Goal: Communication & Community: Ask a question

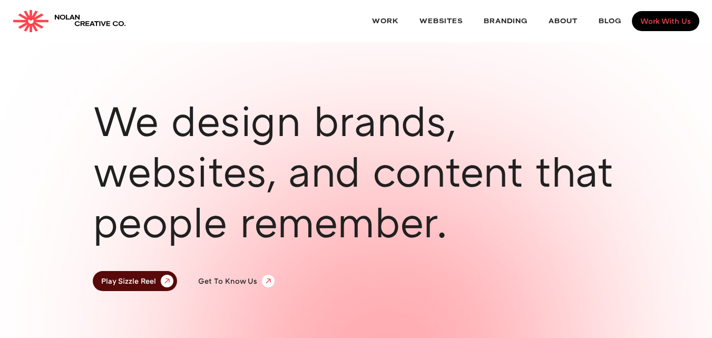
click at [667, 17] on div "Work With Us" at bounding box center [666, 20] width 51 height 7
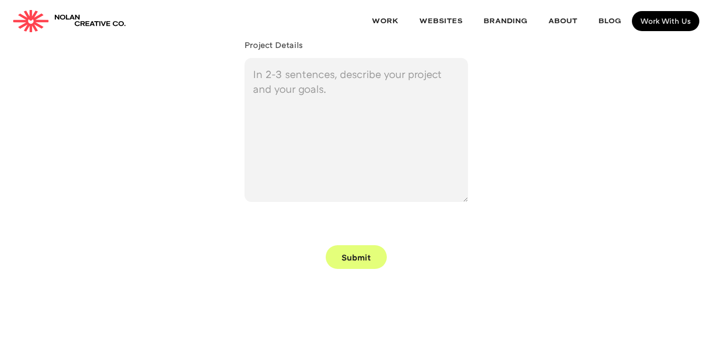
scroll to position [650, 0]
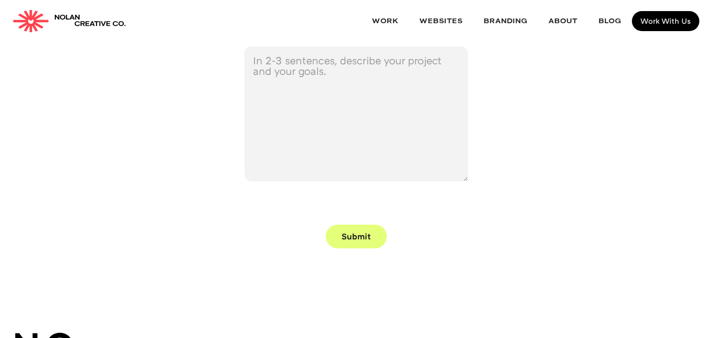
click at [308, 132] on textarea "Project Details" at bounding box center [357, 113] width 224 height 135
paste textarea "Hi, I am a digital marketer. I got your email address from your website. Just w…"
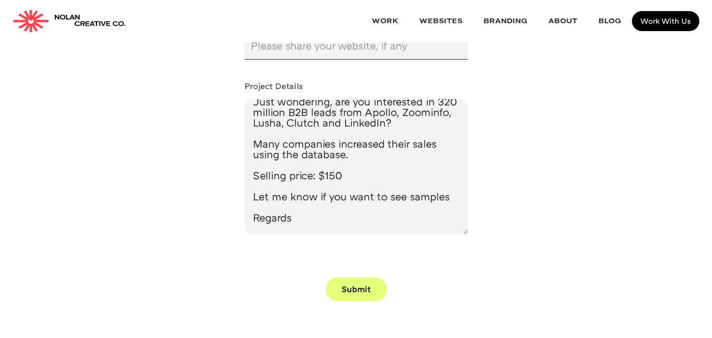
scroll to position [492, 0]
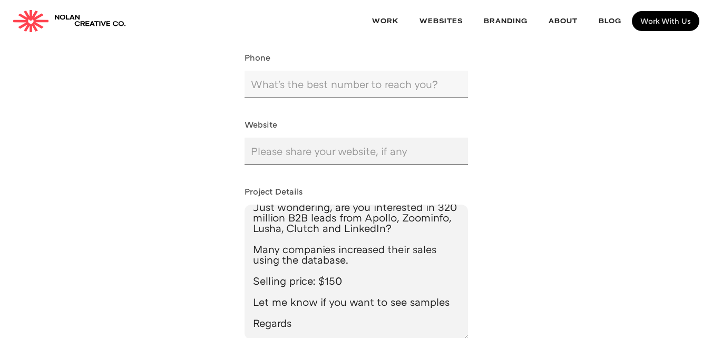
type textarea "Hi, I am a digital marketer. I got your email address from your website. Just w…"
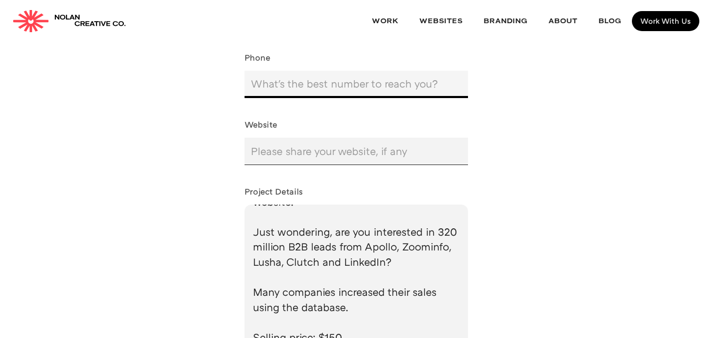
scroll to position [89, 0]
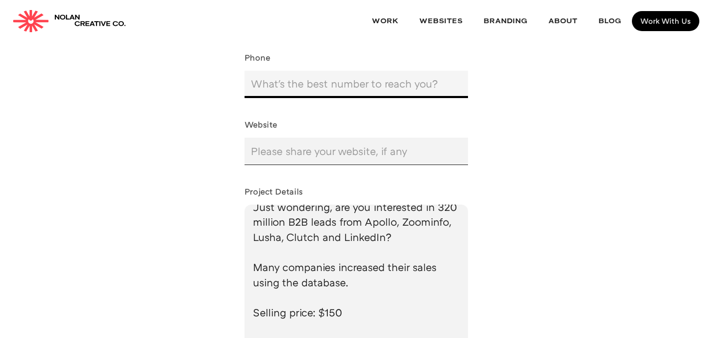
click at [294, 81] on input "Phone" at bounding box center [357, 84] width 224 height 27
type input "8755552040"
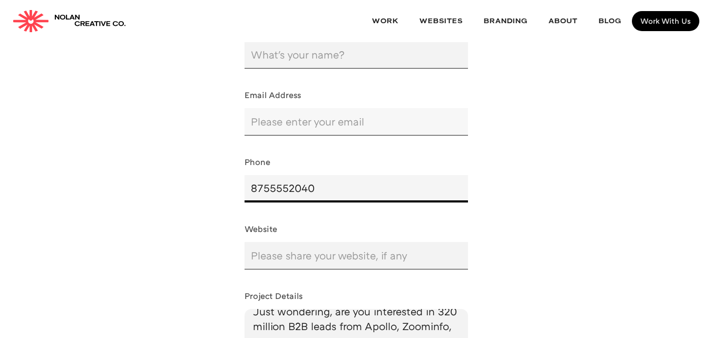
scroll to position [387, 0]
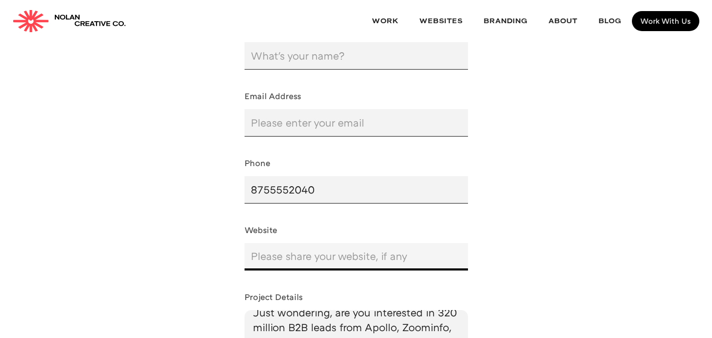
click at [287, 256] on input "Website" at bounding box center [357, 256] width 224 height 27
type input "https://wa.me/918941002290"
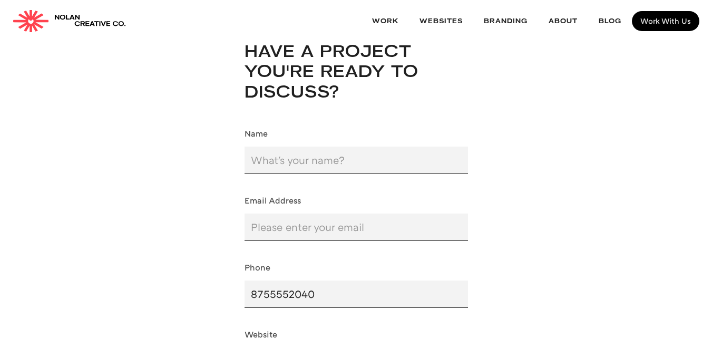
scroll to position [281, 0]
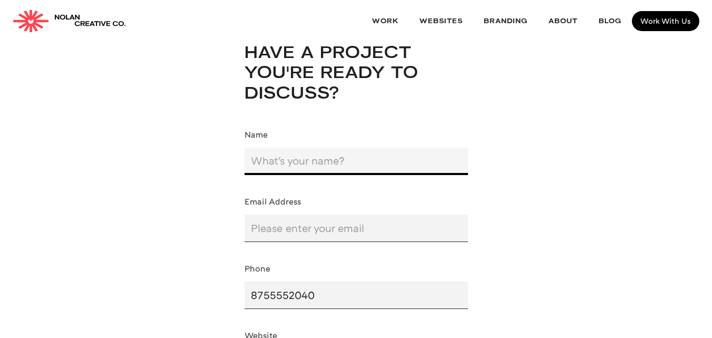
click at [313, 161] on input "Name" at bounding box center [357, 161] width 224 height 27
type input "Sally Andrews"
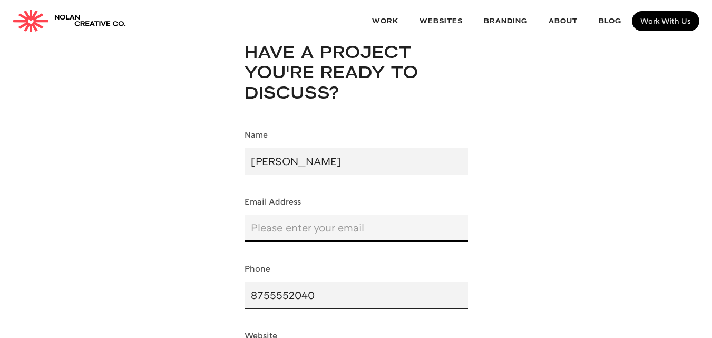
click at [283, 238] on input "Email Form" at bounding box center [357, 228] width 224 height 27
type input "sallyandrews.seo@gmail.com"
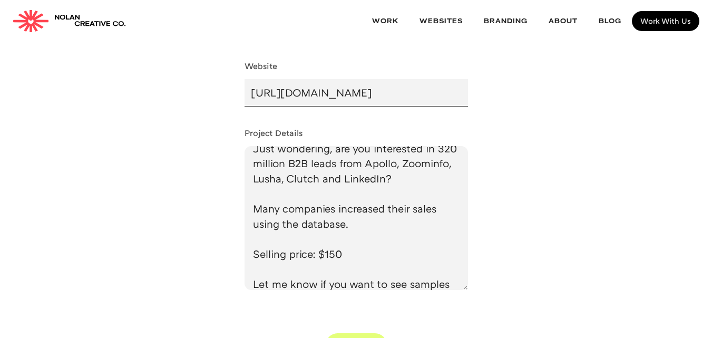
scroll to position [650, 0]
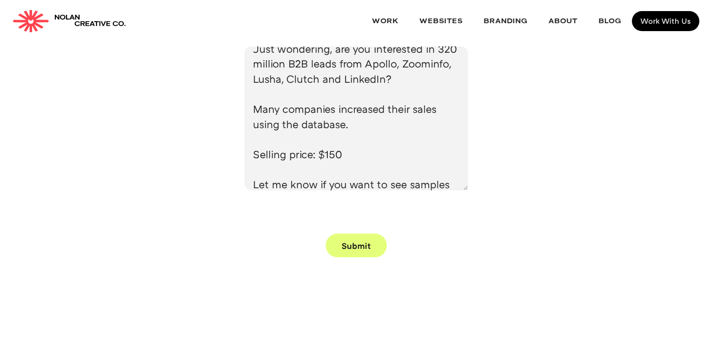
click at [362, 239] on input "Submit" at bounding box center [356, 246] width 61 height 24
type input "Please wait..."
